Goal: Transaction & Acquisition: Purchase product/service

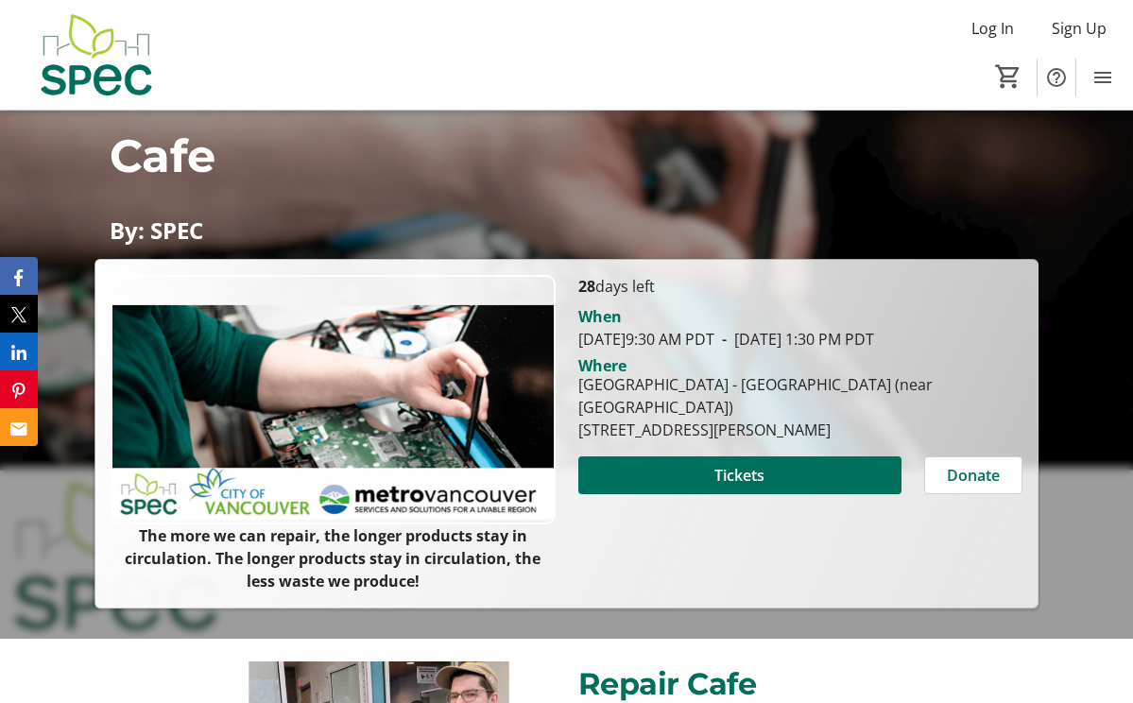
scroll to position [171, 0]
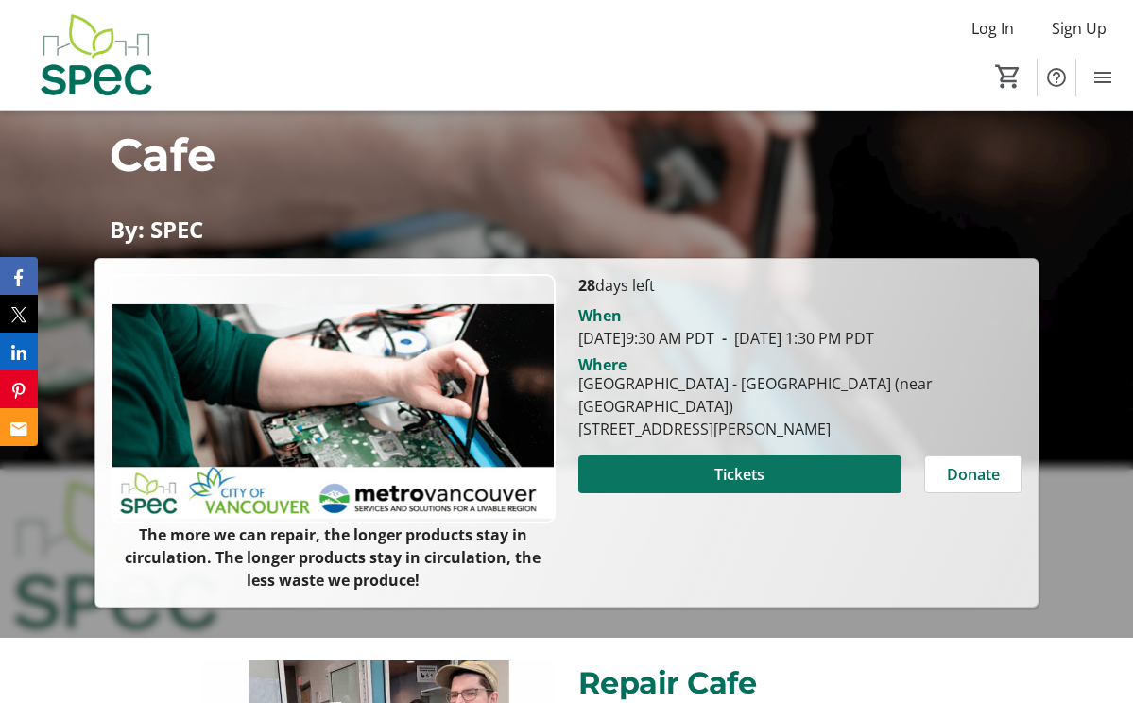
click at [716, 472] on span "Tickets" at bounding box center [740, 474] width 50 height 23
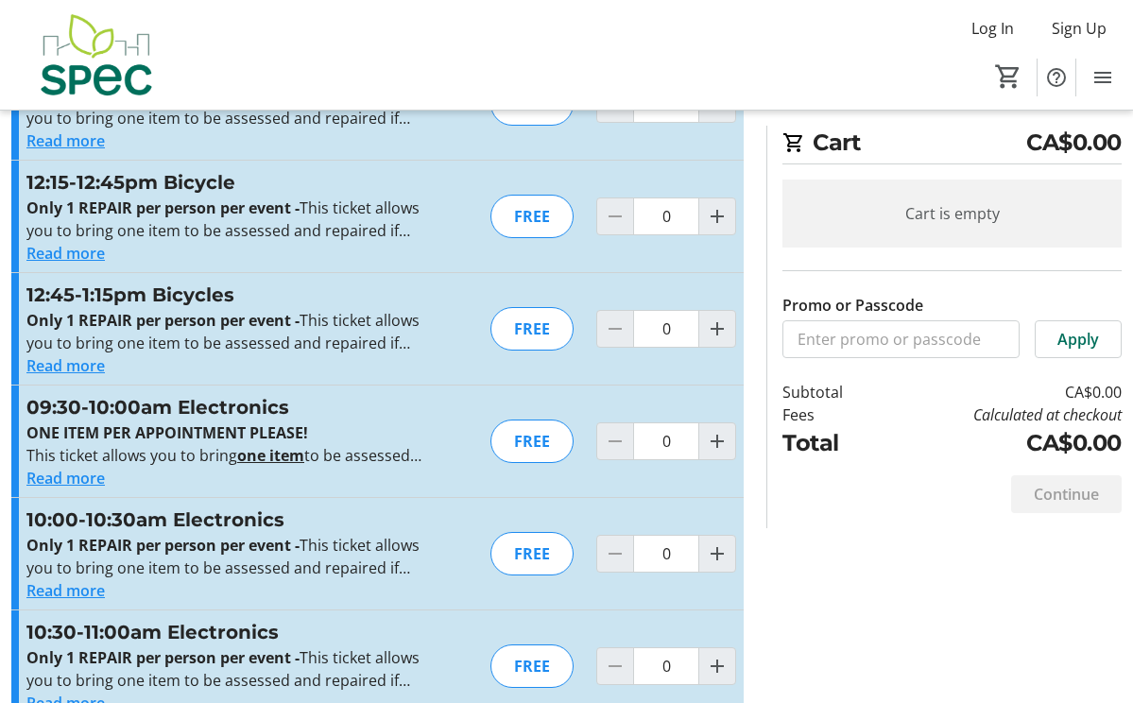
scroll to position [2337, 0]
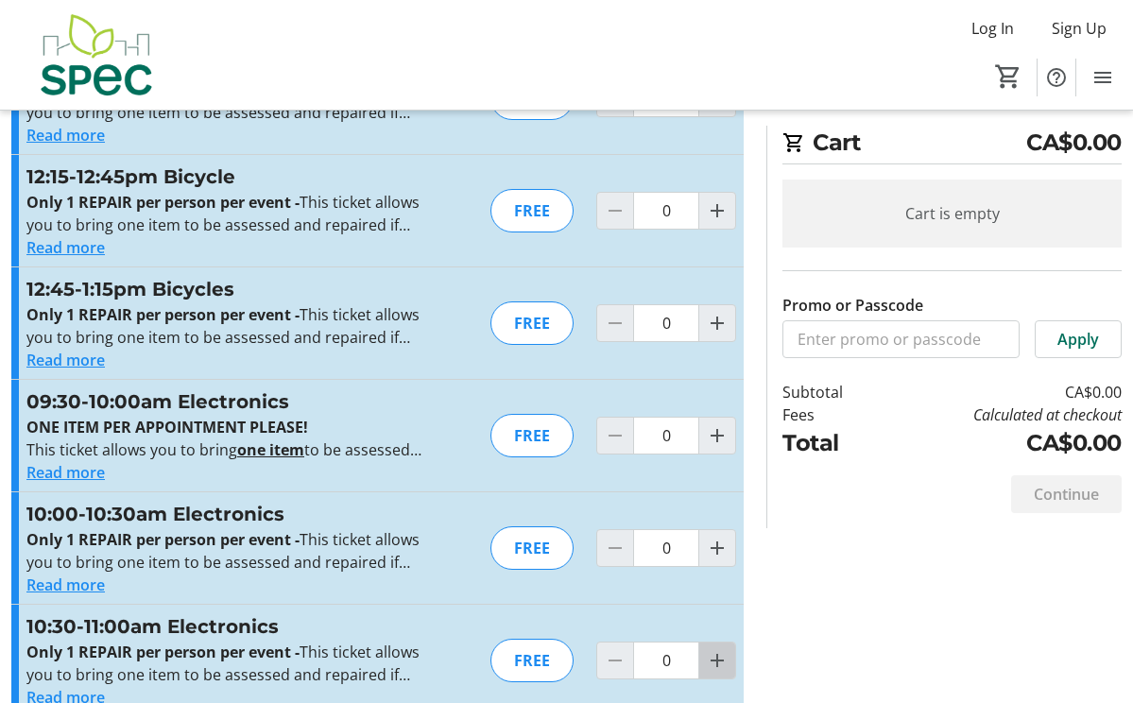
click at [719, 659] on mat-icon "Increment by one" at bounding box center [717, 660] width 23 height 23
type input "1"
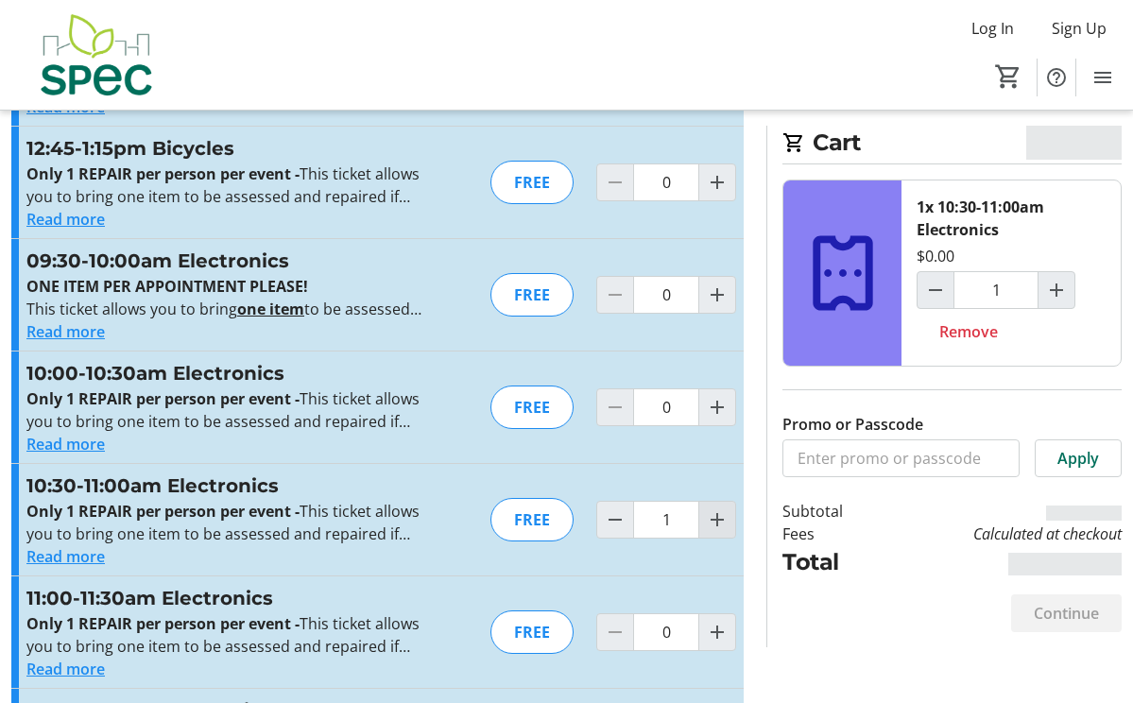
scroll to position [2480, 0]
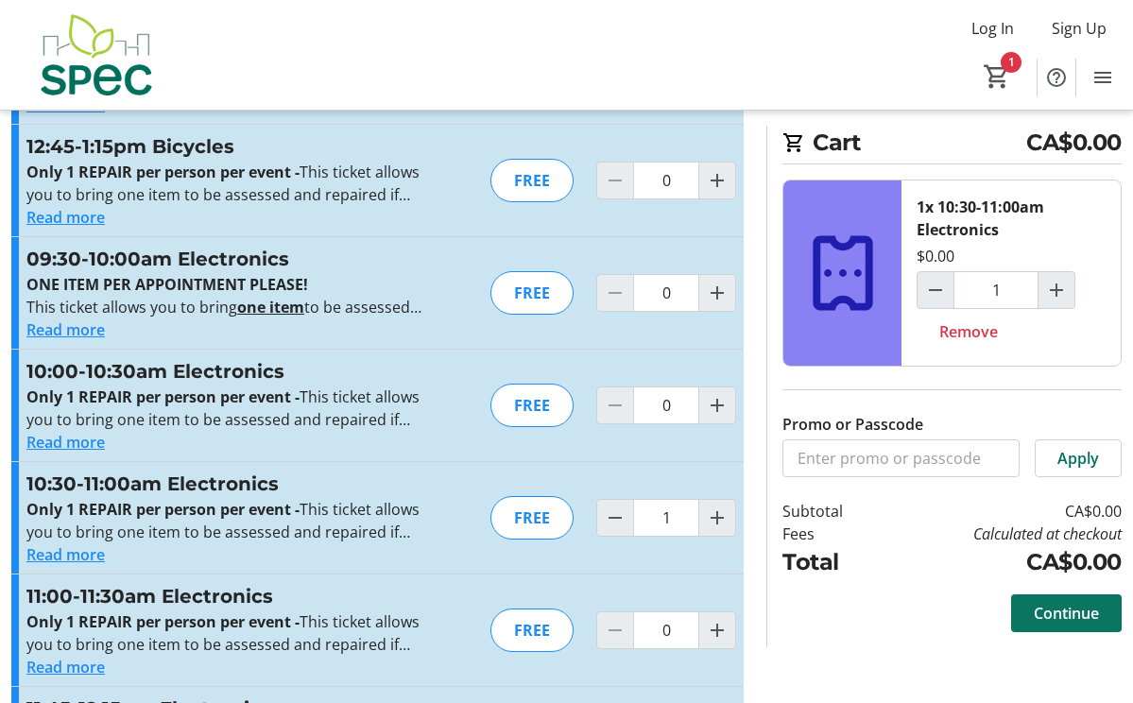
click at [1048, 614] on span "Continue" at bounding box center [1066, 613] width 65 height 23
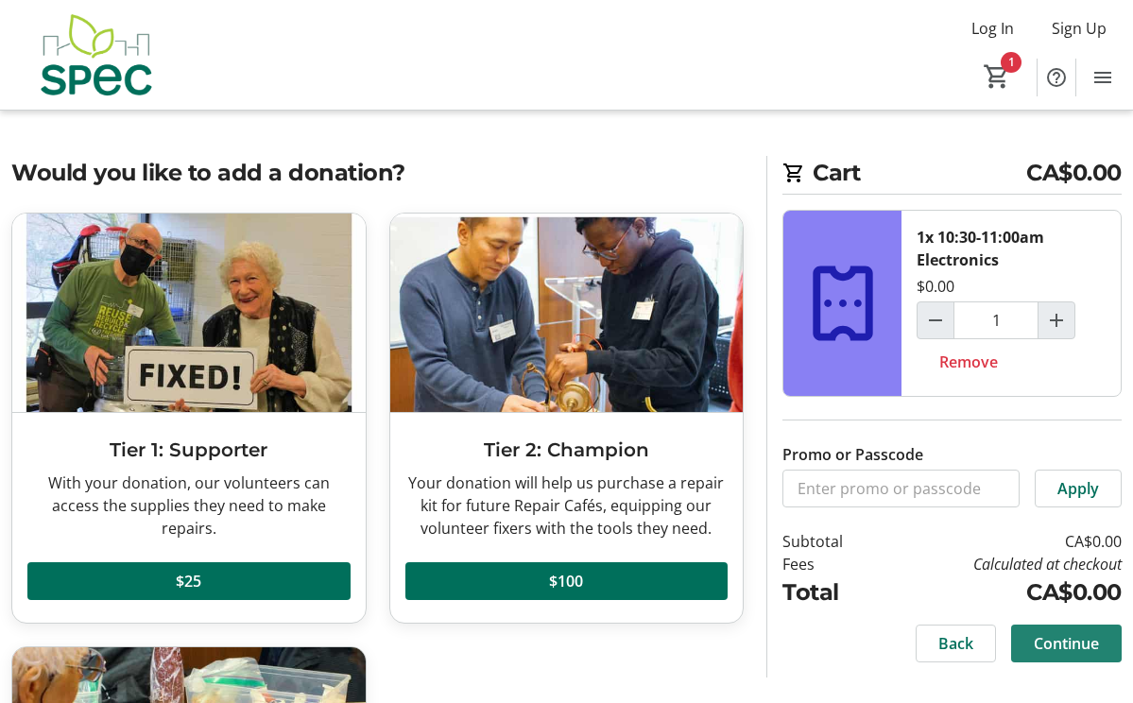
click at [1051, 646] on span "Continue" at bounding box center [1066, 643] width 65 height 23
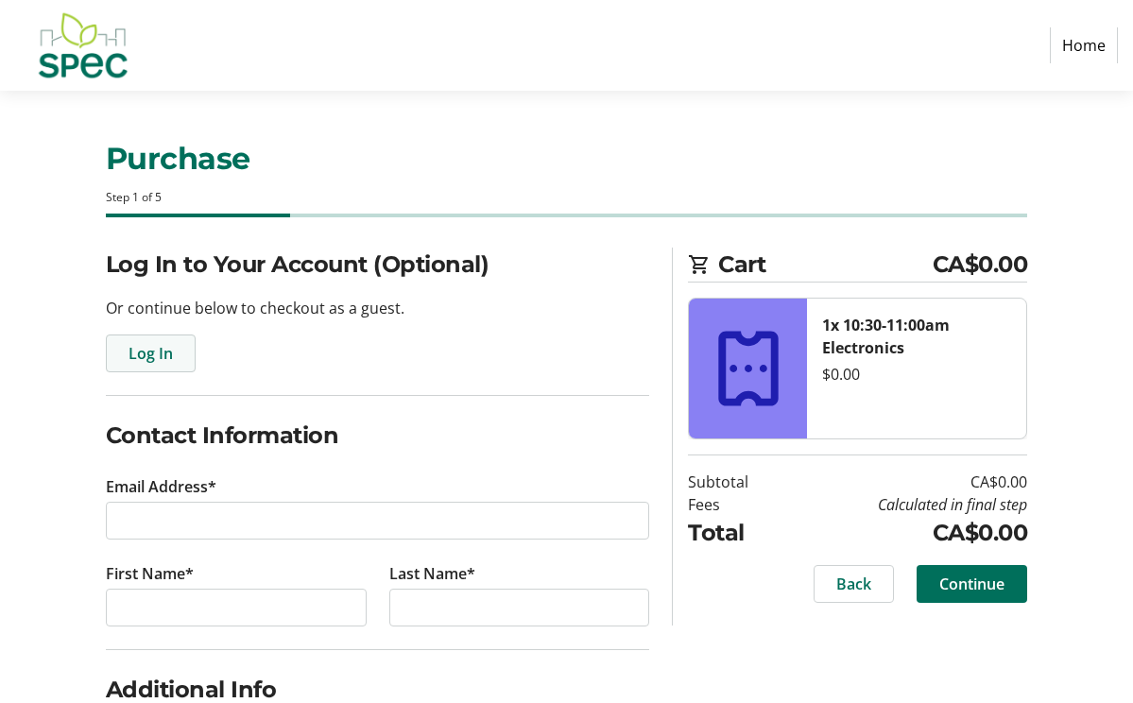
click at [150, 357] on span "Log In" at bounding box center [151, 353] width 44 height 23
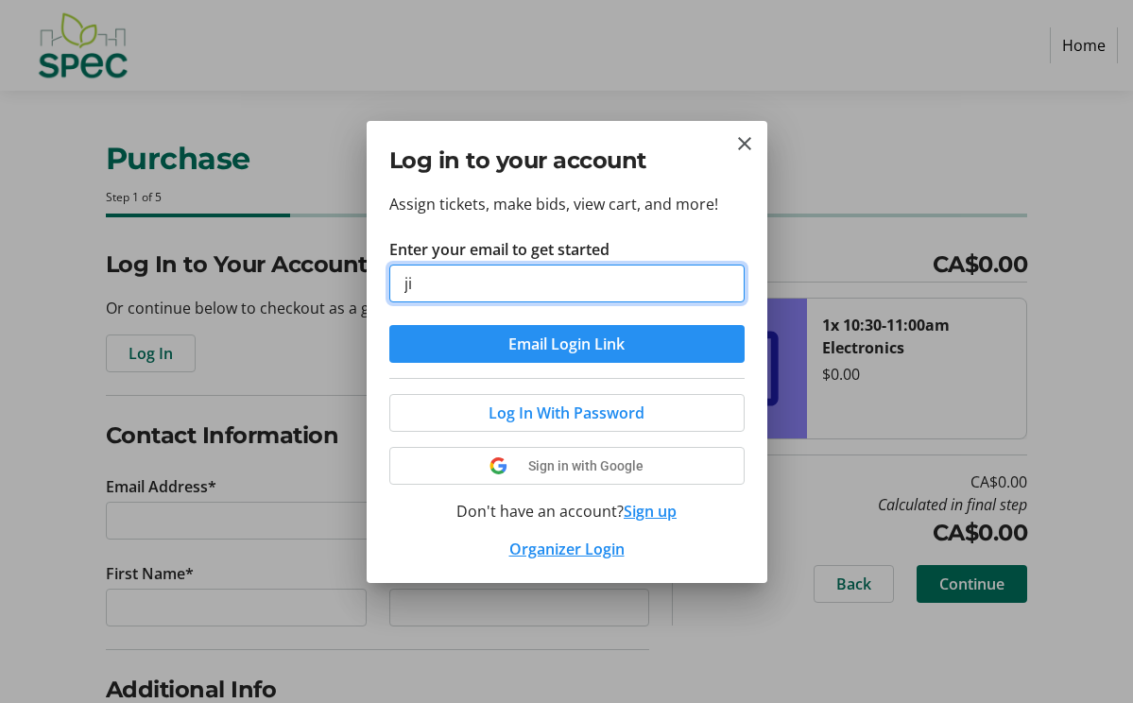
type input "j"
type input "[EMAIL_ADDRESS][DOMAIN_NAME]"
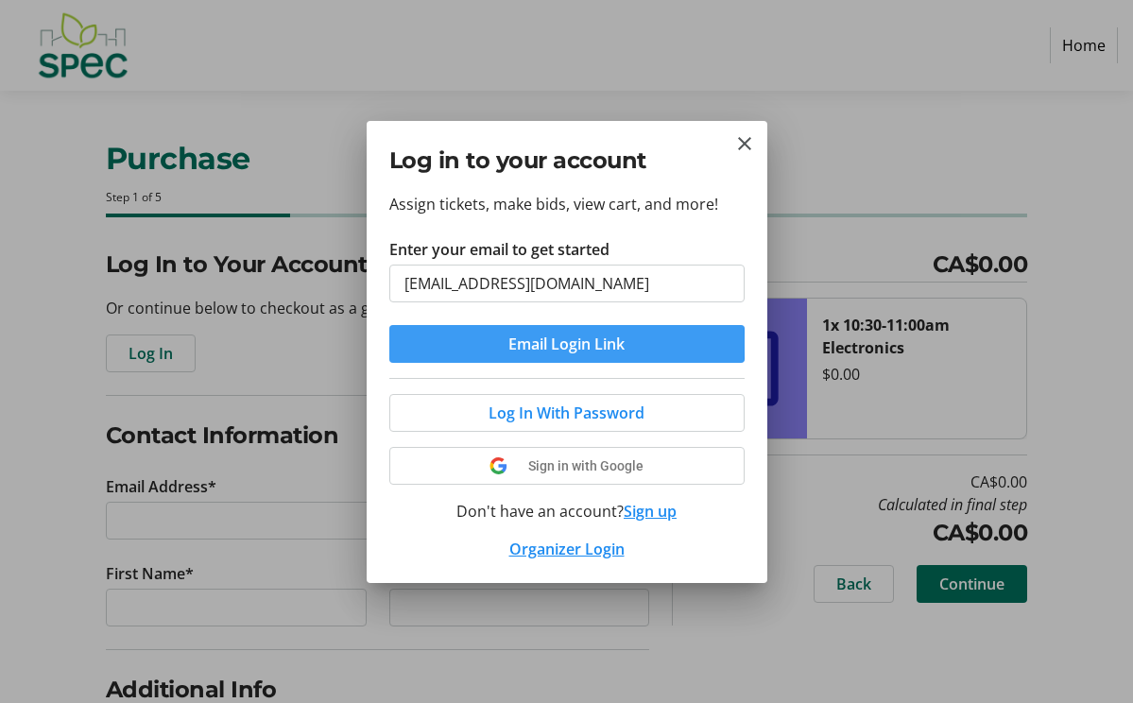
click at [501, 342] on span "submit" at bounding box center [566, 343] width 355 height 45
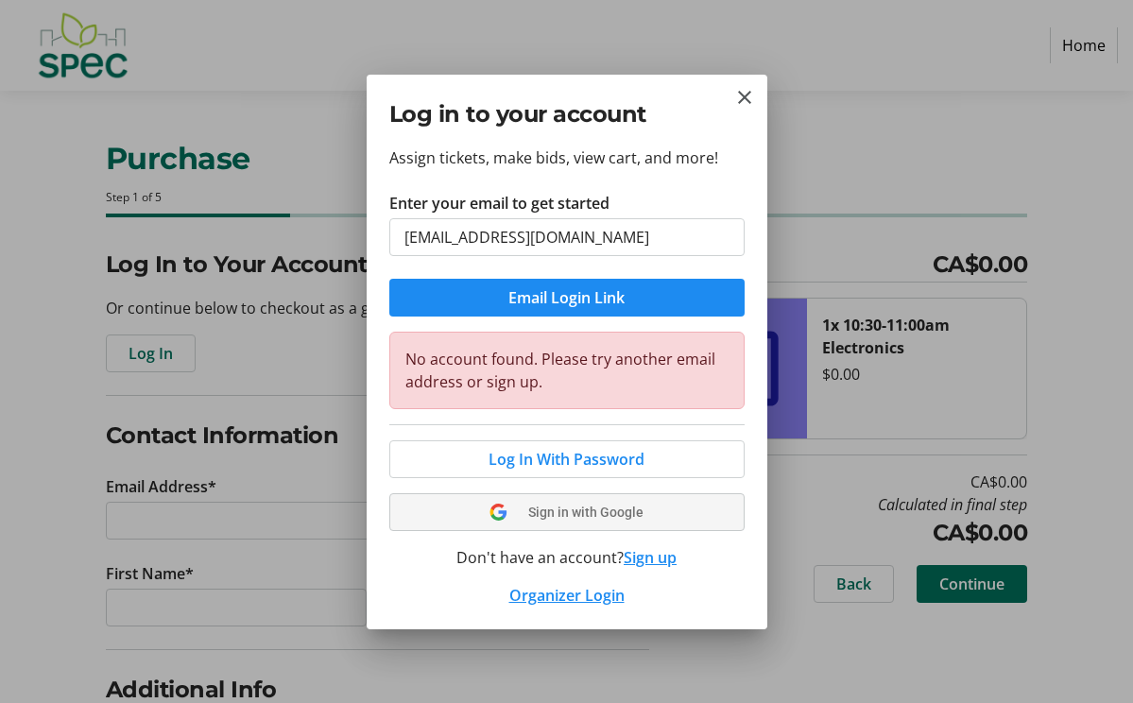
click at [596, 516] on span at bounding box center [566, 512] width 353 height 45
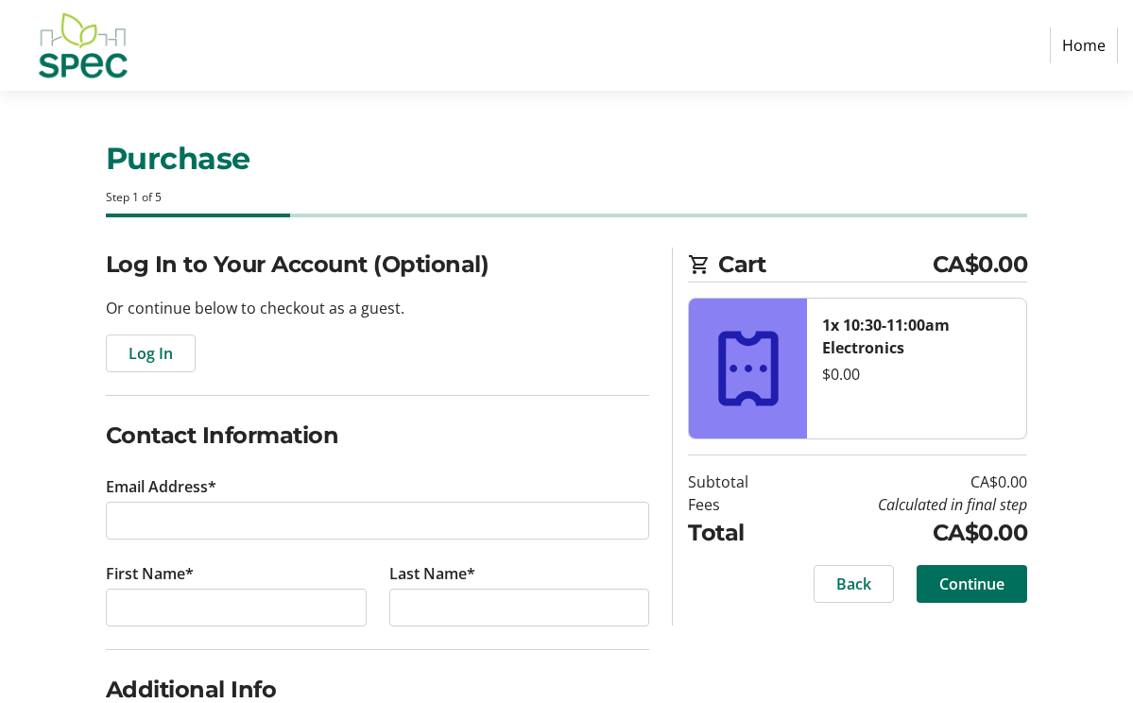
type input "[EMAIL_ADDRESS][DOMAIN_NAME]"
type input "[PERSON_NAME]"
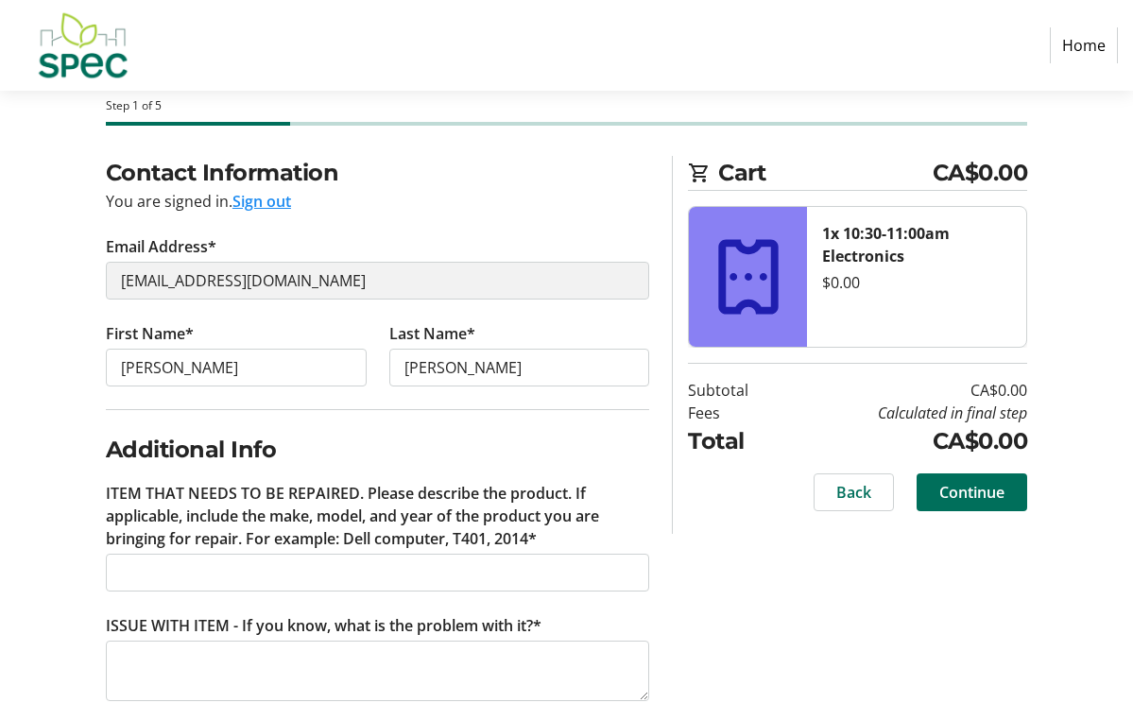
scroll to position [95, 0]
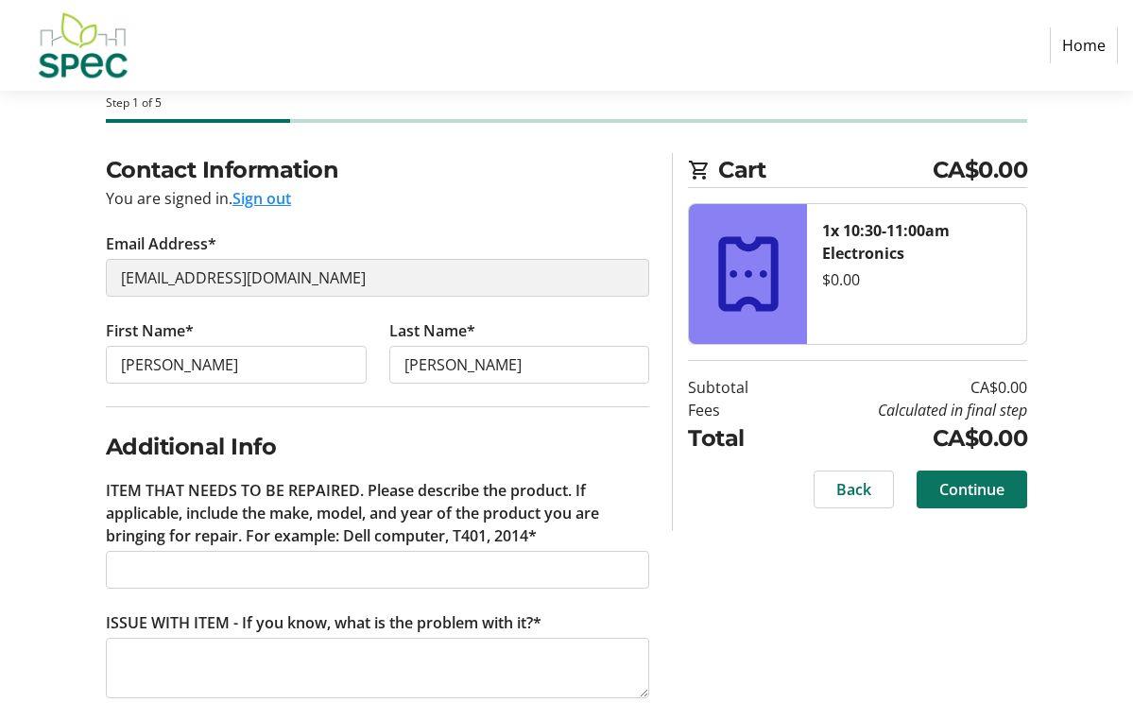
click at [951, 488] on span "Continue" at bounding box center [971, 489] width 65 height 23
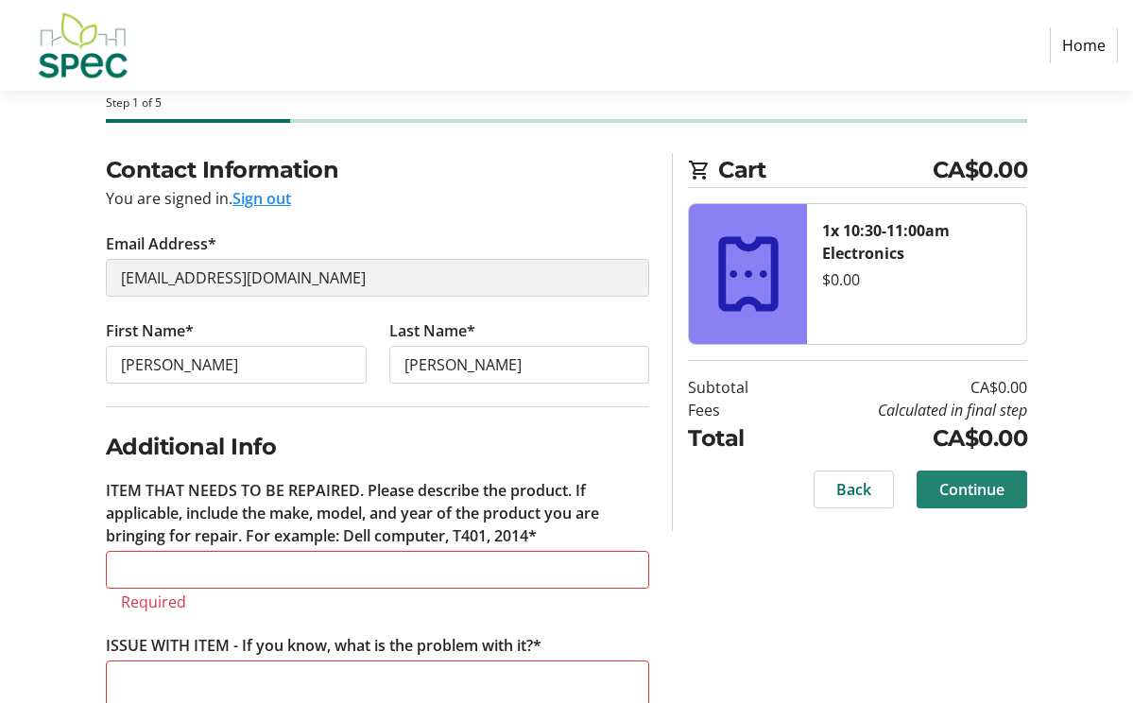
scroll to position [135, 0]
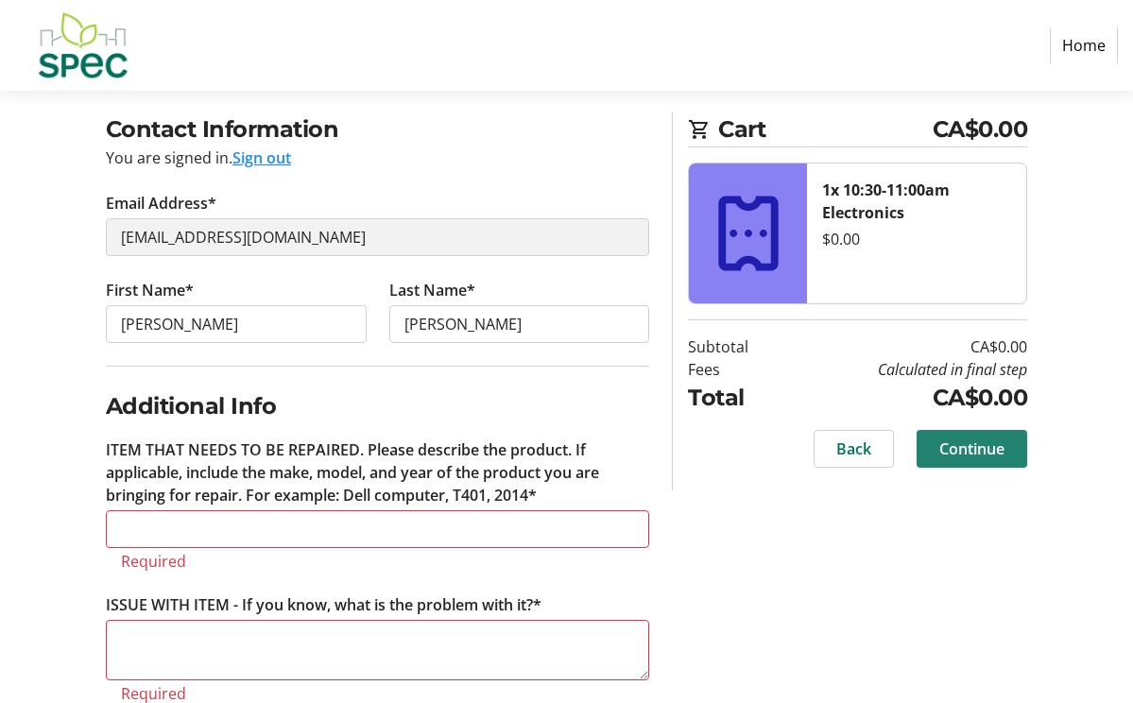
click at [955, 449] on span "Continue" at bounding box center [971, 449] width 65 height 23
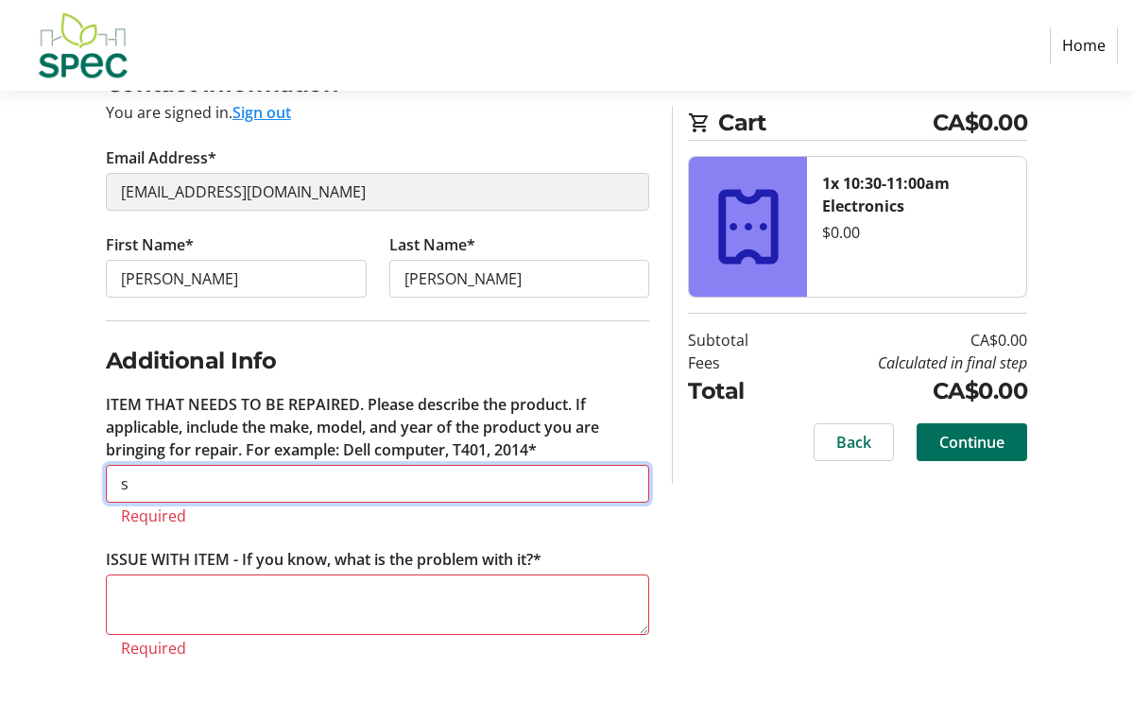
scroll to position [158, 0]
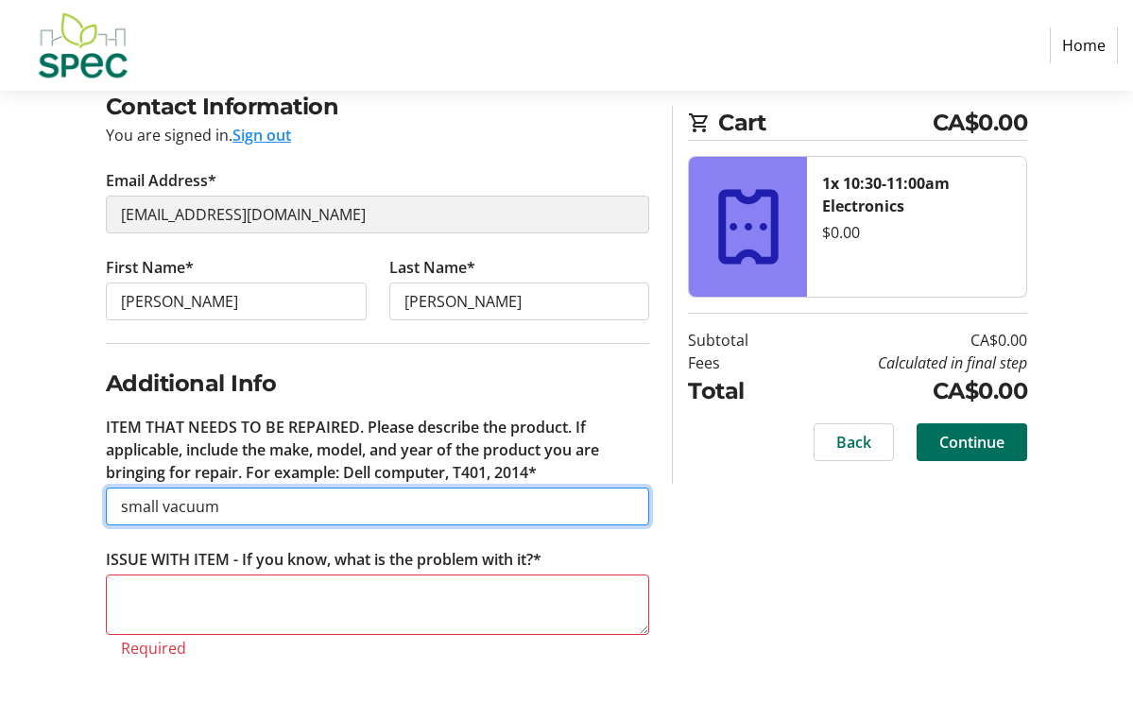
type input "small vacuum"
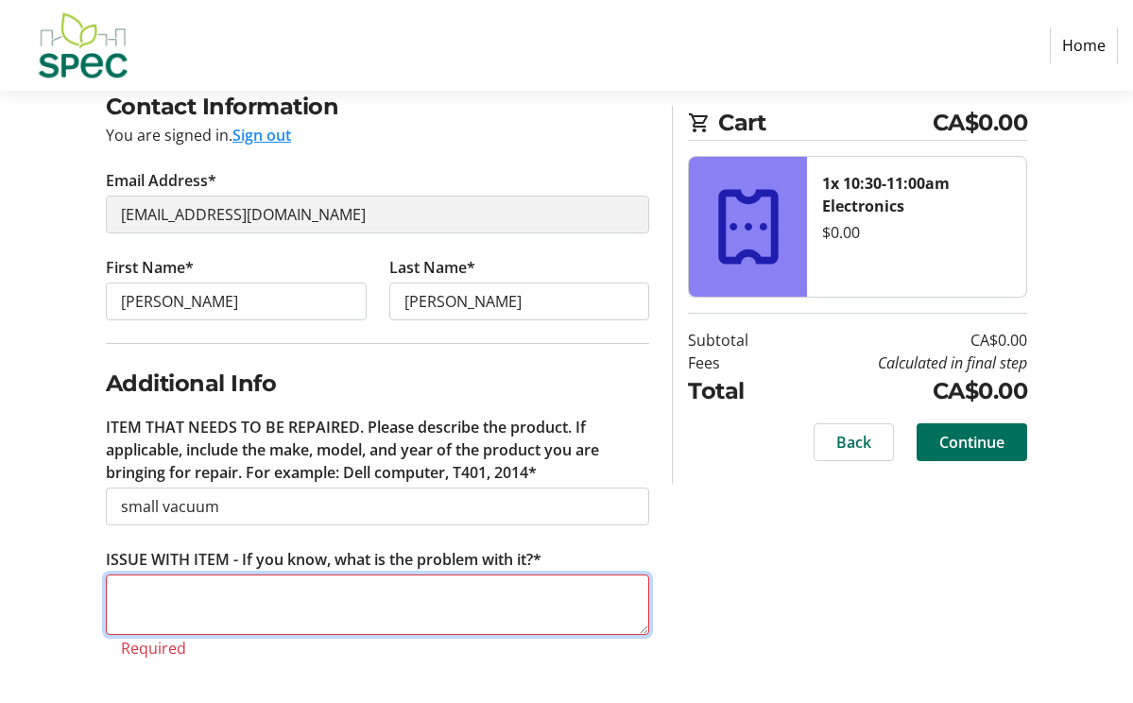
click at [548, 588] on textarea "ISSUE WITH ITEM - If you know, what is the problem with it?*" at bounding box center [378, 605] width 544 height 60
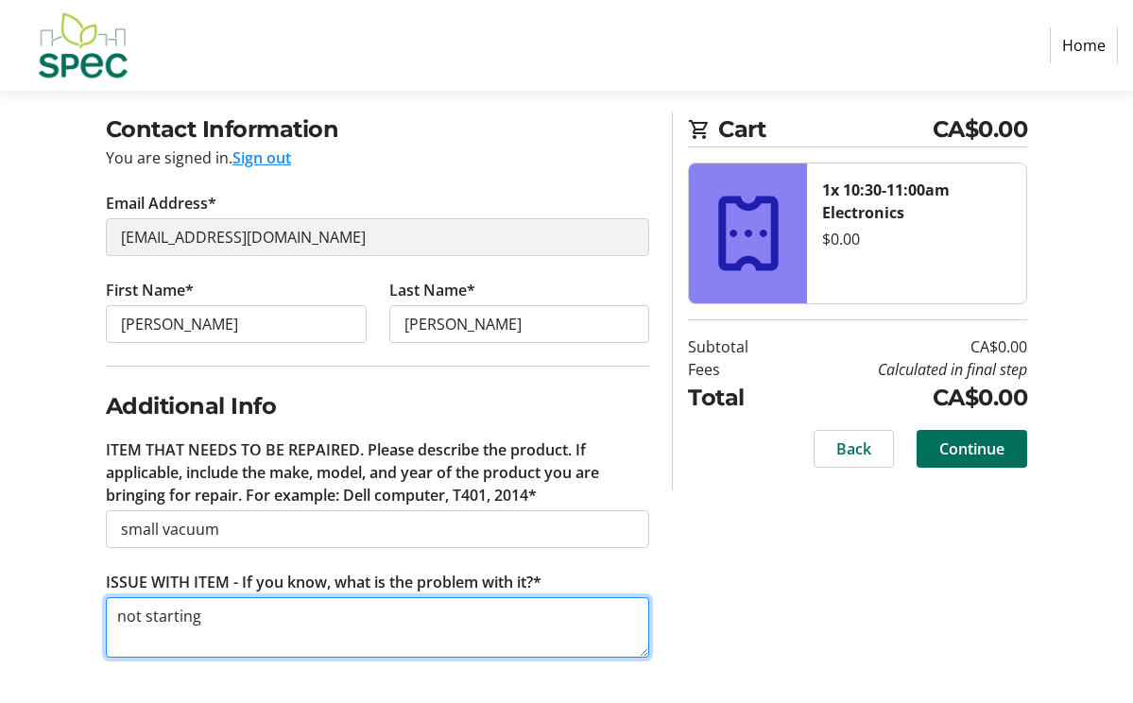
scroll to position [135, 0]
type textarea "not starting"
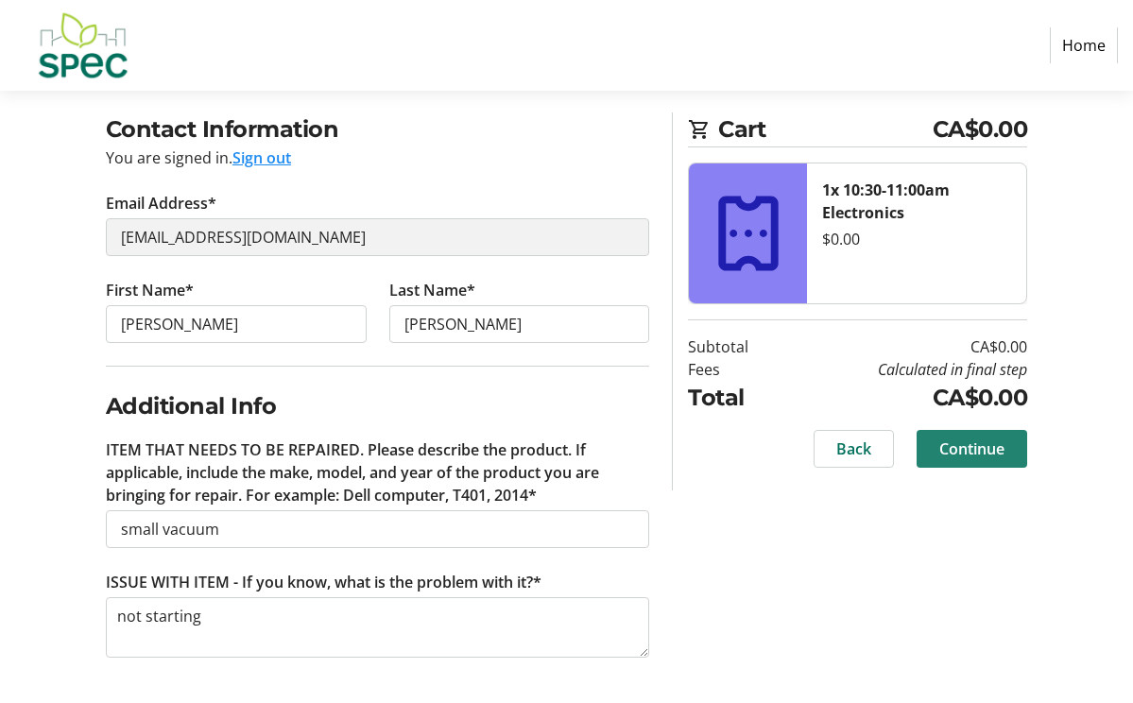
click at [956, 451] on span "Continue" at bounding box center [971, 449] width 65 height 23
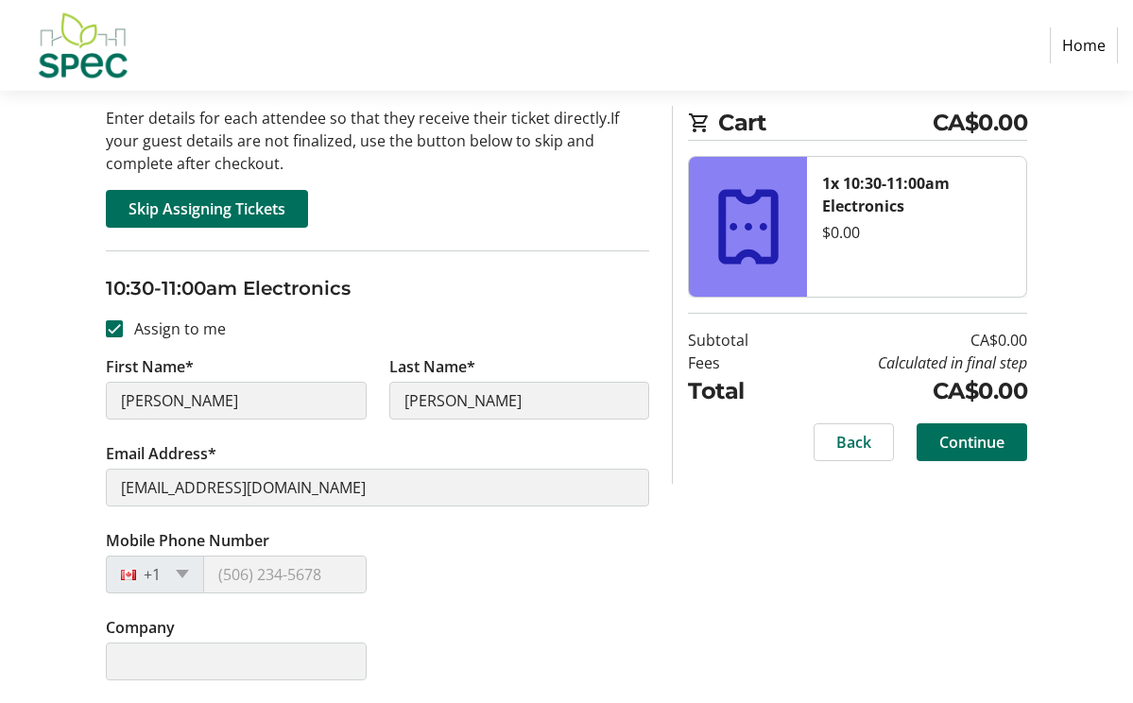
scroll to position [191, 0]
click at [1002, 448] on span "Continue" at bounding box center [971, 442] width 65 height 23
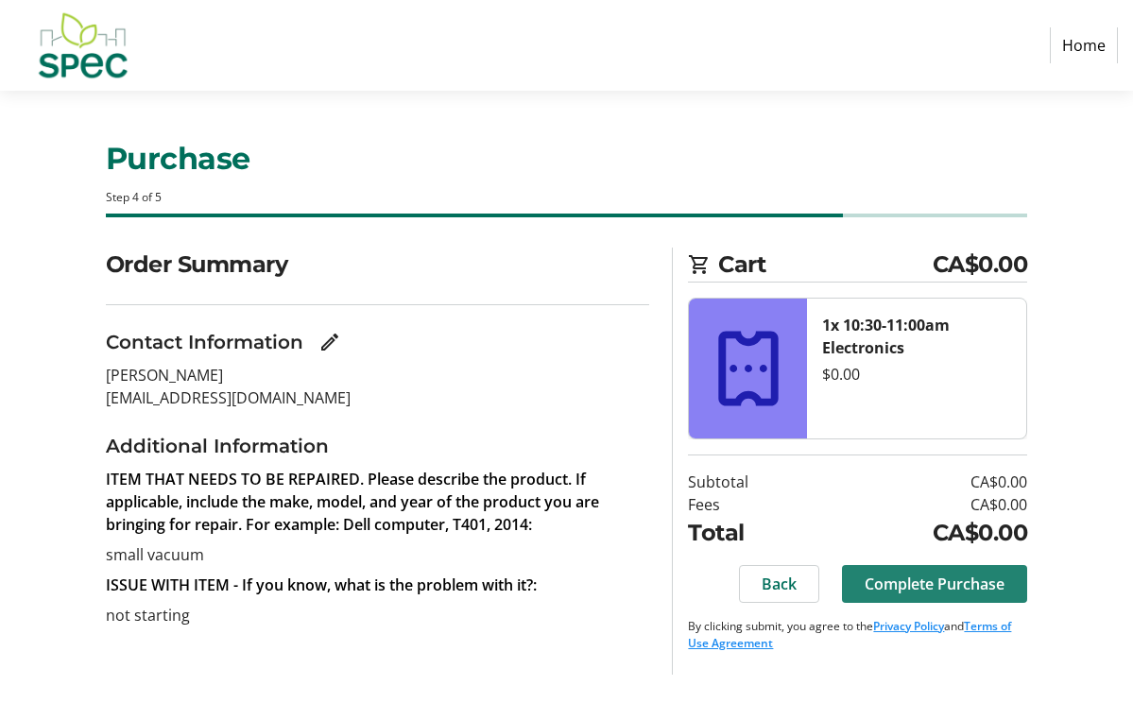
click at [962, 582] on span "Complete Purchase" at bounding box center [935, 584] width 140 height 23
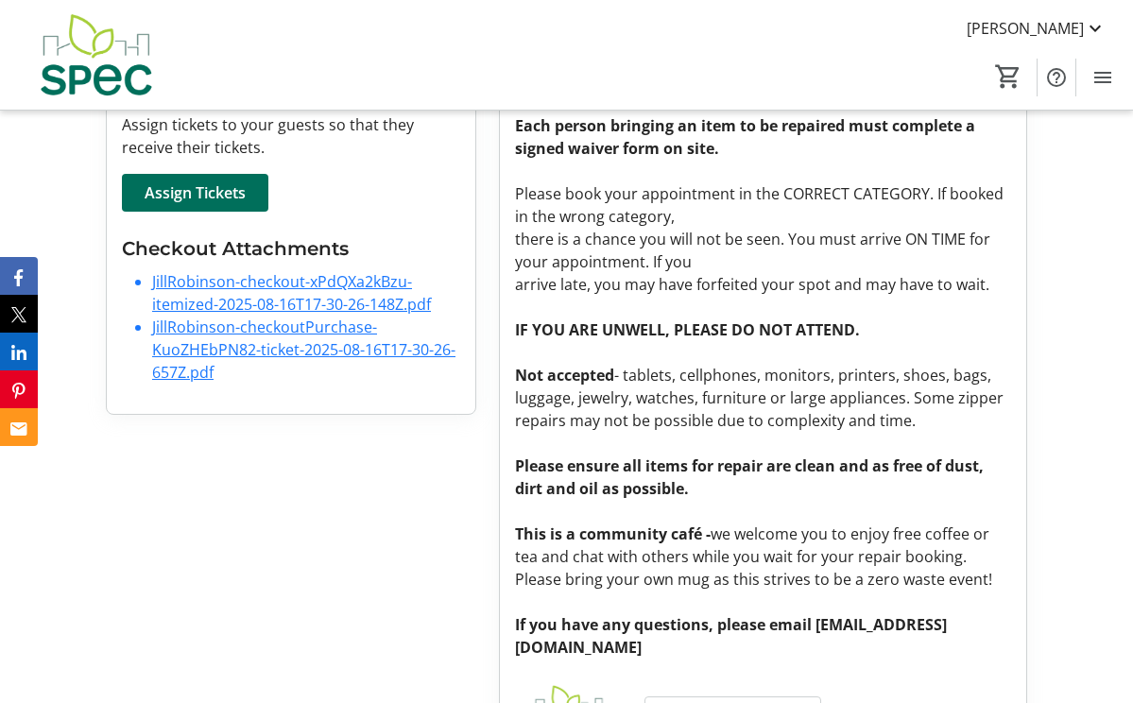
scroll to position [689, 0]
